Goal: Task Accomplishment & Management: Use online tool/utility

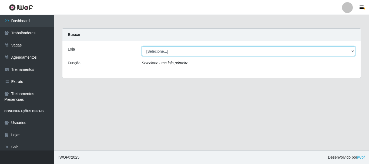
click at [165, 49] on select "[Selecione...] O Cestão - [GEOGRAPHIC_DATA]" at bounding box center [249, 50] width 214 height 9
select select "238"
click at [142, 46] on select "[Selecione...] O Cestão - [GEOGRAPHIC_DATA]" at bounding box center [249, 50] width 214 height 9
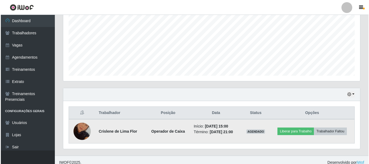
scroll to position [123, 0]
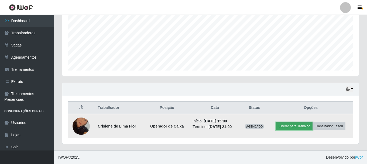
click at [289, 125] on button "Liberar para Trabalho" at bounding box center [294, 126] width 36 height 8
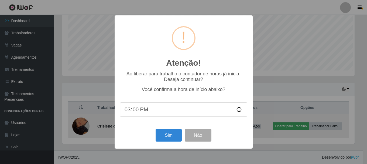
scroll to position [112, 294]
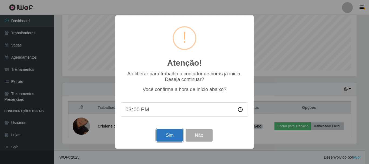
click at [171, 134] on button "Sim" at bounding box center [169, 135] width 26 height 13
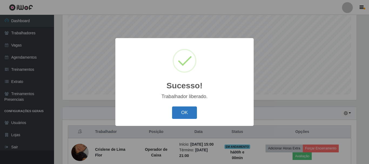
click at [187, 114] on button "OK" at bounding box center [184, 112] width 25 height 13
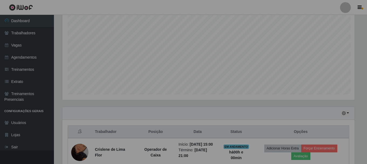
scroll to position [112, 297]
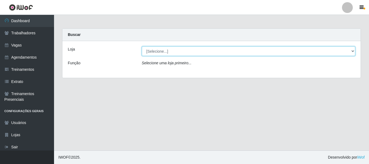
click at [179, 49] on select "[Selecione...] O Cestão - [GEOGRAPHIC_DATA]" at bounding box center [249, 50] width 214 height 9
select select "238"
click at [142, 46] on select "[Selecione...] O Cestão - [GEOGRAPHIC_DATA]" at bounding box center [249, 50] width 214 height 9
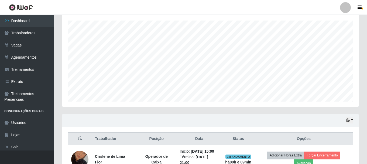
scroll to position [46, 0]
